Goal: Information Seeking & Learning: Find specific fact

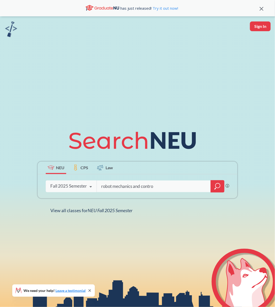
type input "robot mechanics and control"
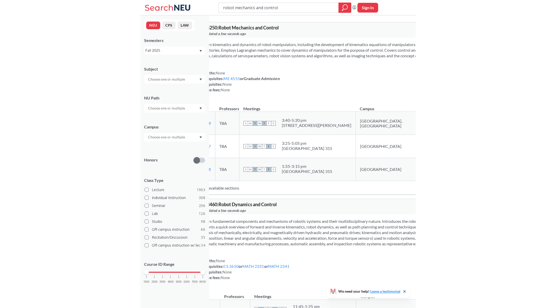
scroll to position [1, 0]
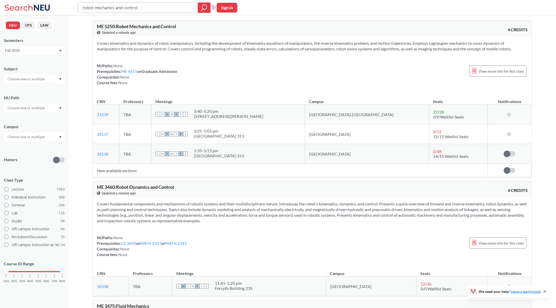
click at [158, 9] on input "robot mechanics and control" at bounding box center [138, 7] width 112 height 9
type input "me 7947"
